Goal: Find contact information: Find contact information

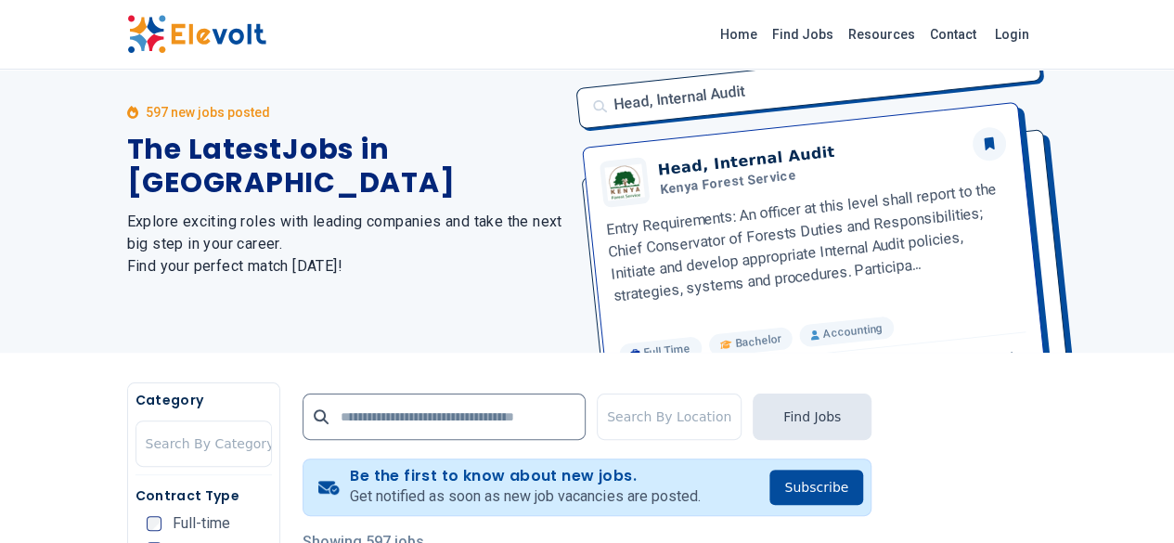
scroll to position [43, 0]
click at [984, 42] on link "Contact" at bounding box center [952, 34] width 61 height 30
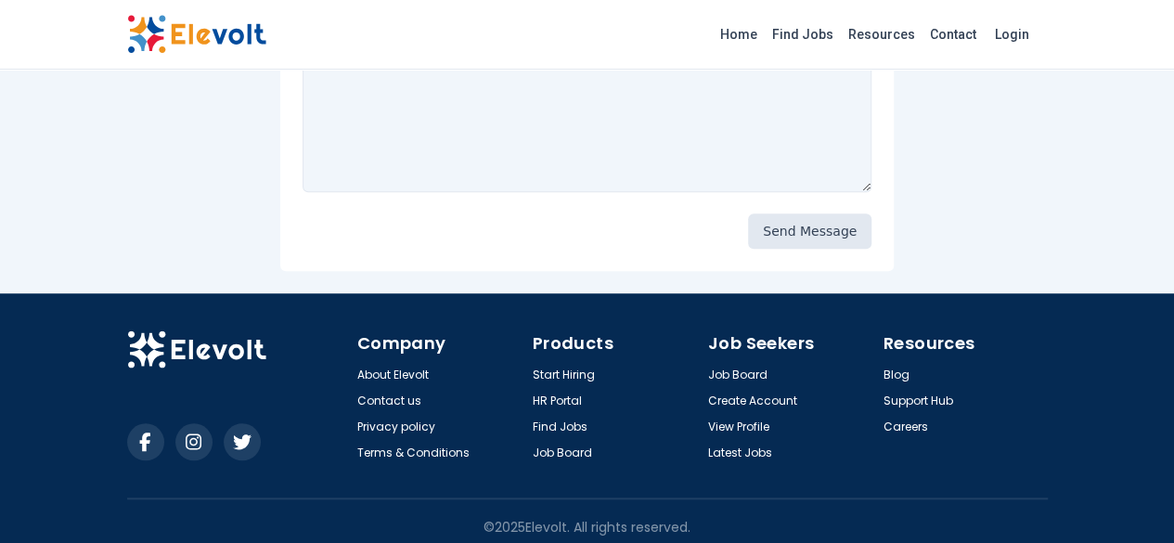
scroll to position [611, 0]
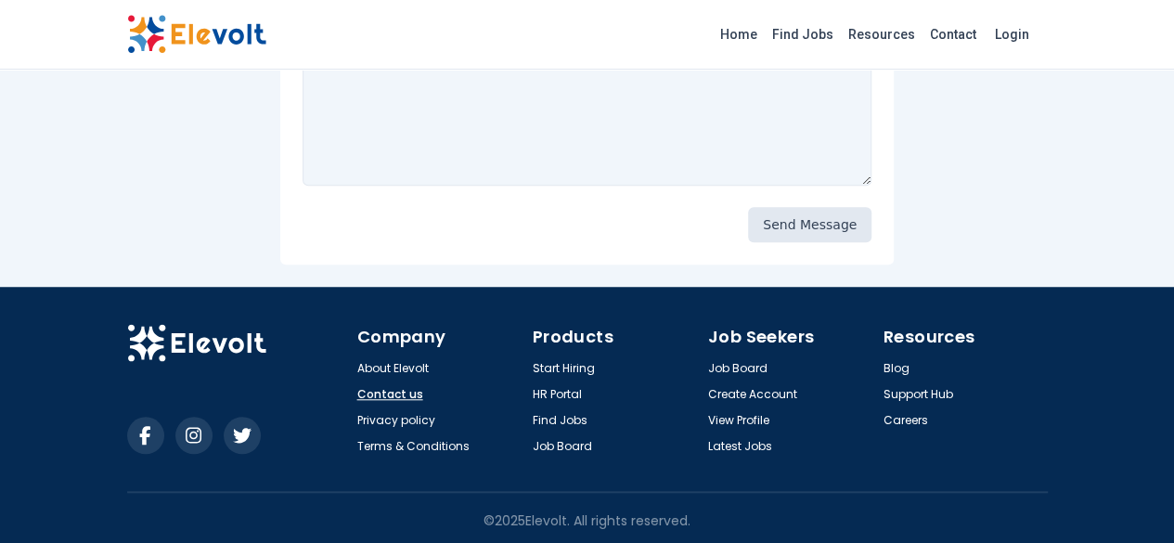
click at [357, 391] on link "Contact us" at bounding box center [390, 394] width 66 height 15
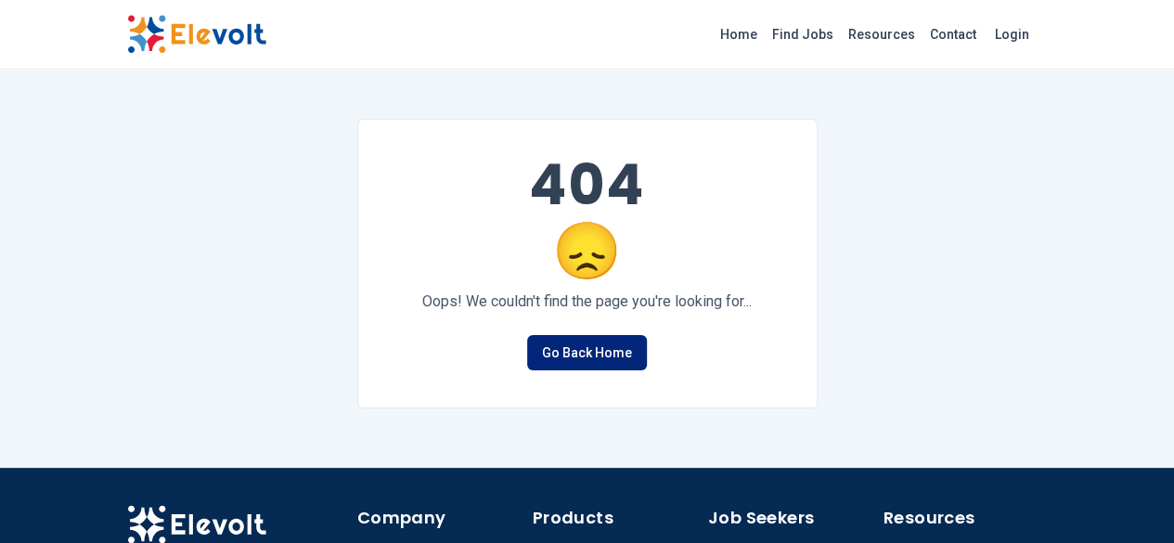
click at [584, 346] on link "Go Back Home" at bounding box center [587, 352] width 120 height 35
click at [560, 346] on link "Go Back Home" at bounding box center [587, 352] width 120 height 35
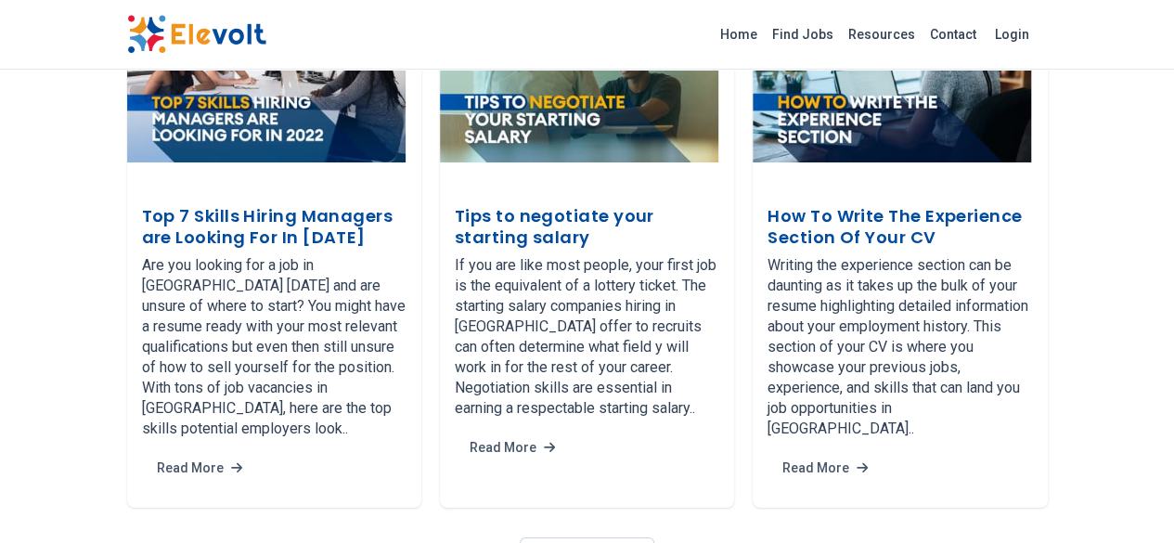
scroll to position [3564, 0]
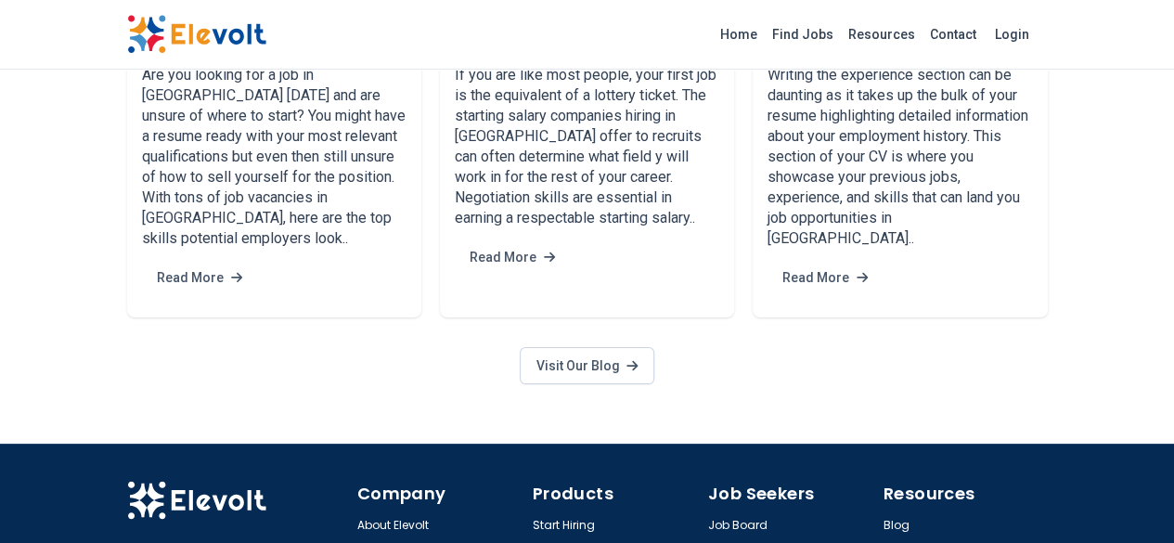
click at [357, 542] on link "Contact us" at bounding box center [390, 551] width 66 height 15
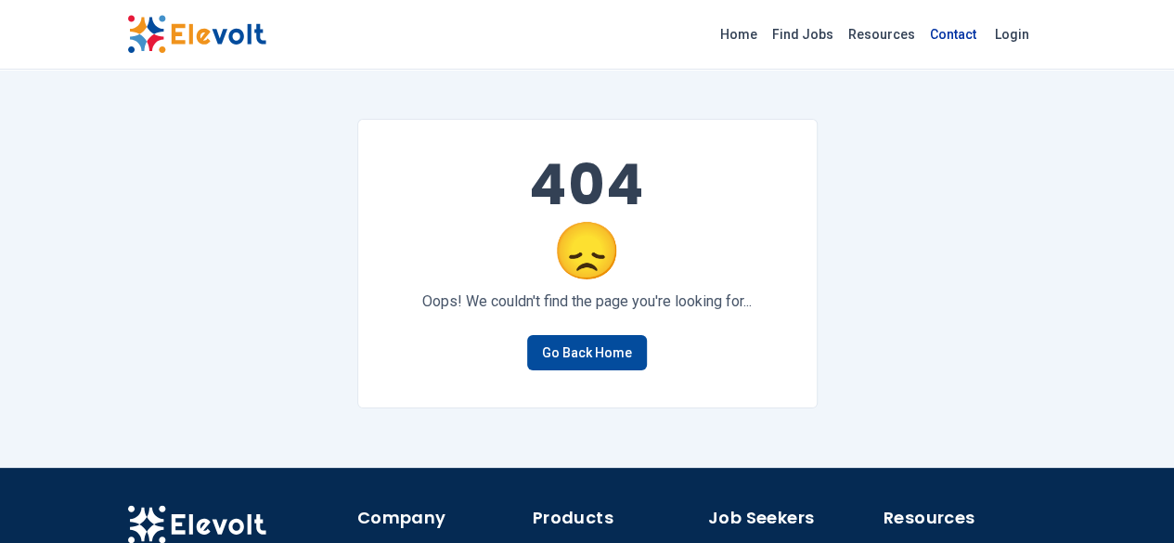
click at [984, 40] on link "Contact" at bounding box center [952, 34] width 61 height 30
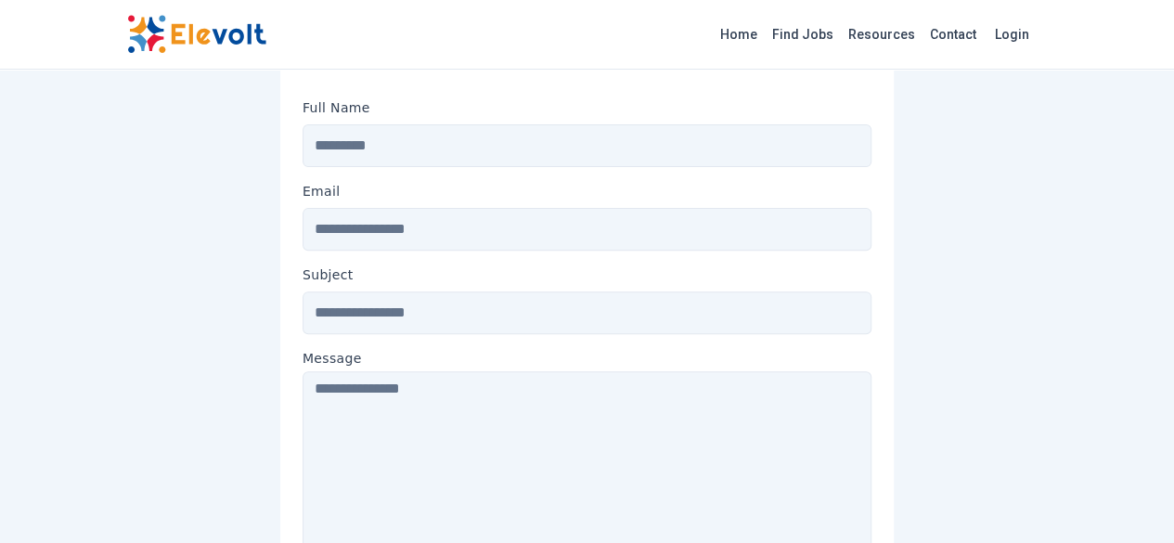
scroll to position [221, 0]
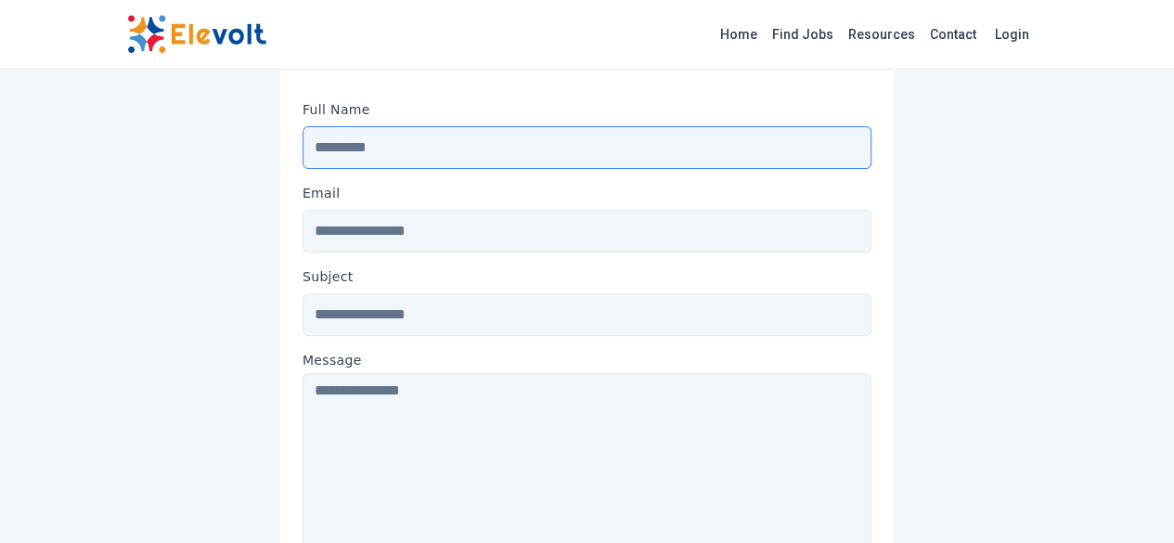
click at [325, 146] on input "Message" at bounding box center [586, 147] width 569 height 43
click at [319, 151] on input "**********" at bounding box center [586, 147] width 569 height 43
type input "**********"
